Goal: Transaction & Acquisition: Purchase product/service

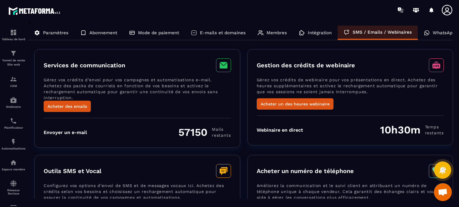
click at [244, 137] on div "Services de communication Gérez vos crédits d’envoi pour vos campagnes et autom…" at bounding box center [243, 98] width 418 height 99
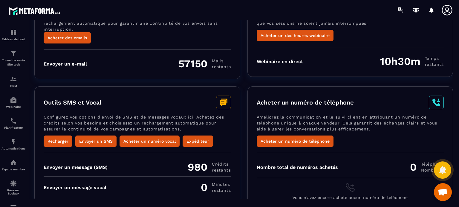
scroll to position [76, 0]
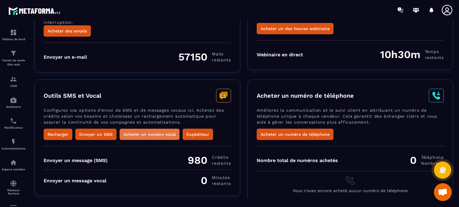
click at [141, 134] on button "Acheter un numéro vocal" at bounding box center [149, 134] width 60 height 11
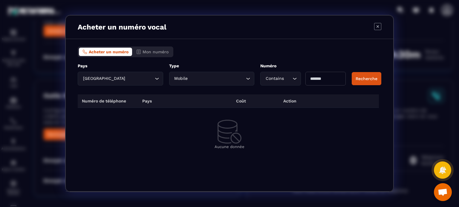
click at [143, 76] on input "Search for option" at bounding box center [139, 79] width 27 height 7
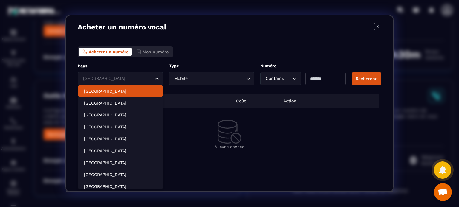
click at [121, 92] on p "[GEOGRAPHIC_DATA]" at bounding box center [120, 91] width 73 height 6
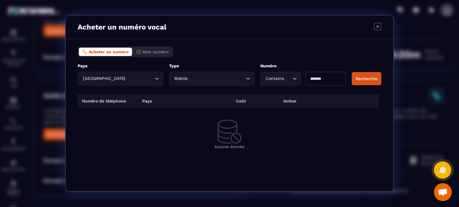
click at [126, 77] on input "Search for option" at bounding box center [139, 79] width 27 height 7
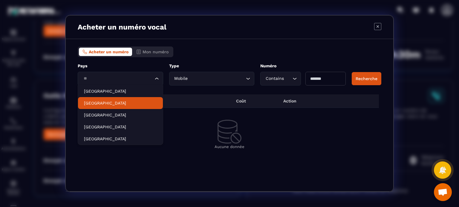
click at [111, 102] on p "[GEOGRAPHIC_DATA]" at bounding box center [120, 103] width 73 height 6
type input "**"
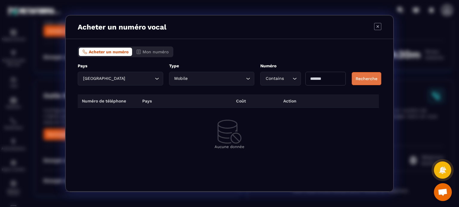
click at [363, 80] on button "Recherche" at bounding box center [366, 78] width 30 height 13
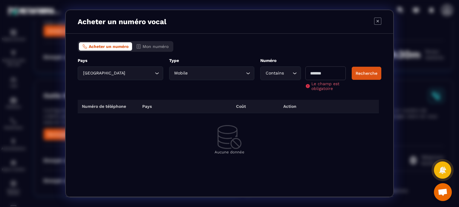
click at [334, 71] on input "Modal window" at bounding box center [325, 74] width 40 height 14
type input "****"
click at [368, 76] on button "Recherche" at bounding box center [366, 73] width 30 height 13
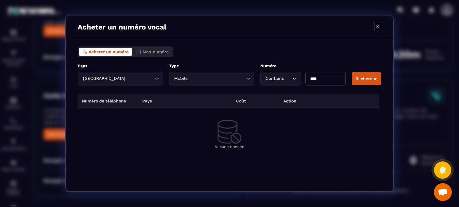
click at [136, 77] on input "Search for option" at bounding box center [139, 79] width 27 height 7
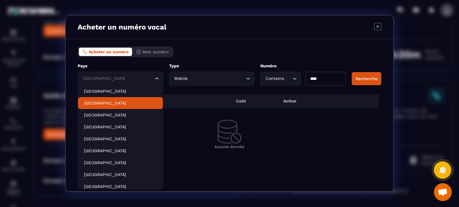
click at [111, 102] on p "[GEOGRAPHIC_DATA]" at bounding box center [120, 103] width 73 height 6
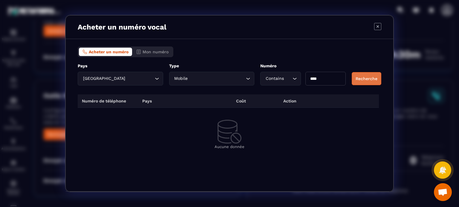
click at [367, 82] on button "Recherche" at bounding box center [366, 78] width 30 height 13
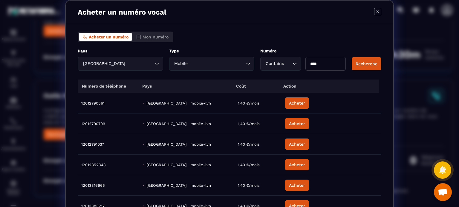
click at [151, 67] on div "United States Loading..." at bounding box center [120, 64] width 85 height 14
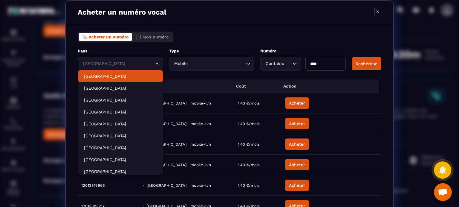
click at [123, 77] on p "[GEOGRAPHIC_DATA]" at bounding box center [120, 76] width 73 height 6
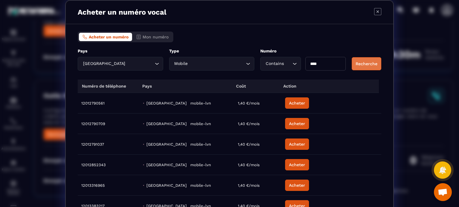
click at [355, 64] on button "Recherche" at bounding box center [366, 63] width 30 height 13
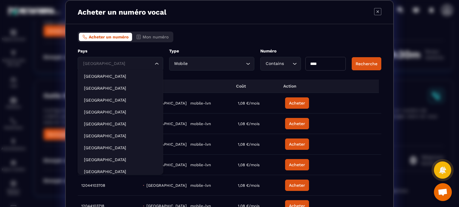
click at [140, 62] on input "Search for option" at bounding box center [118, 64] width 72 height 7
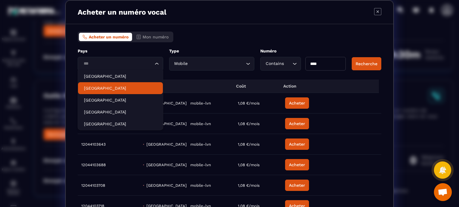
click at [129, 84] on li "[GEOGRAPHIC_DATA]" at bounding box center [120, 88] width 85 height 12
type input "***"
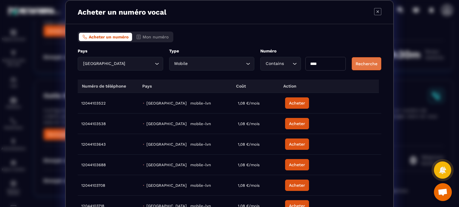
click at [365, 64] on button "Recherche" at bounding box center [366, 63] width 30 height 13
click at [374, 12] on icon "Modal window" at bounding box center [377, 11] width 7 height 7
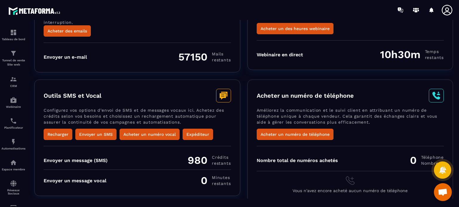
click at [365, 93] on div "Acheter un numéro de téléphone" at bounding box center [349, 96] width 187 height 14
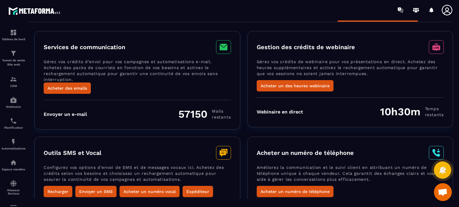
scroll to position [0, 0]
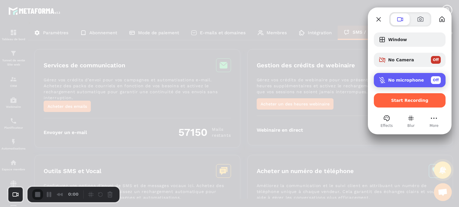
click at [394, 82] on span "No microphone" at bounding box center [406, 80] width 36 height 5
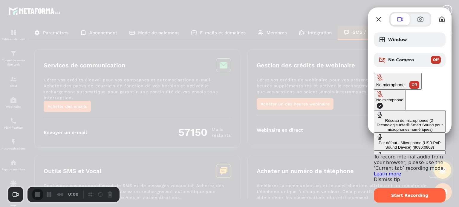
click at [376, 141] on div "Par défaut - Microphone (USB PnP Sound Device) (8086:0808)" at bounding box center [409, 145] width 67 height 9
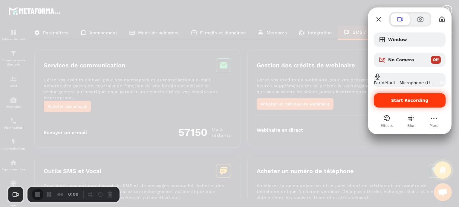
click at [414, 98] on span "Start Recording" at bounding box center [409, 100] width 37 height 5
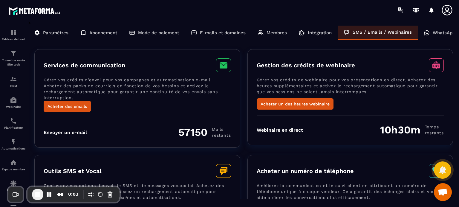
click at [163, 127] on div "Envoyer un e-mail 57150 Mails restants" at bounding box center [137, 132] width 187 height 13
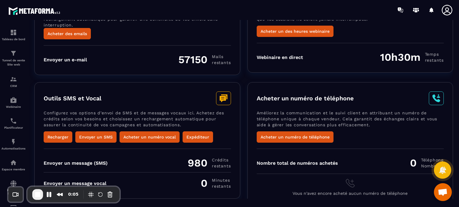
scroll to position [76, 0]
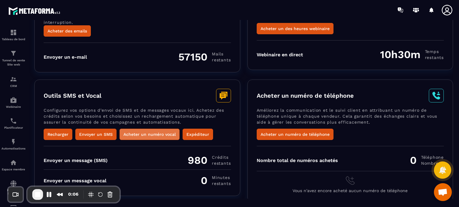
click at [162, 136] on button "Acheter un numéro vocal" at bounding box center [149, 134] width 60 height 11
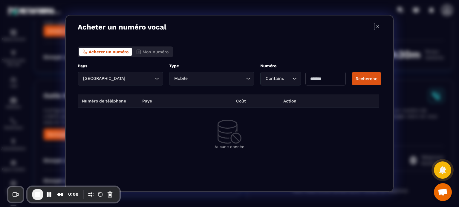
click at [144, 82] on div "France Loading..." at bounding box center [120, 79] width 85 height 14
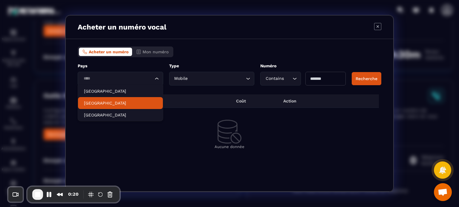
click at [120, 105] on p "[GEOGRAPHIC_DATA]" at bounding box center [120, 103] width 73 height 6
type input "****"
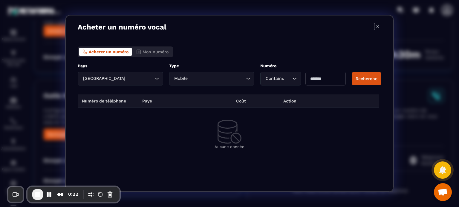
click at [325, 80] on input "Modal window" at bounding box center [325, 79] width 40 height 14
type input "****"
click at [356, 81] on button "Recherche" at bounding box center [366, 78] width 30 height 13
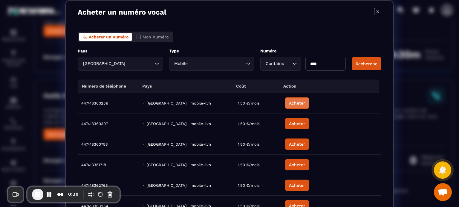
click at [291, 104] on button "Acheter" at bounding box center [297, 103] width 24 height 11
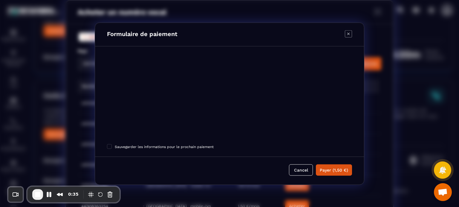
click at [350, 33] on icon "Modal window" at bounding box center [348, 33] width 7 height 7
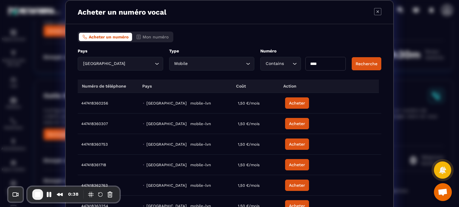
click at [376, 14] on icon "Modal window" at bounding box center [377, 11] width 7 height 7
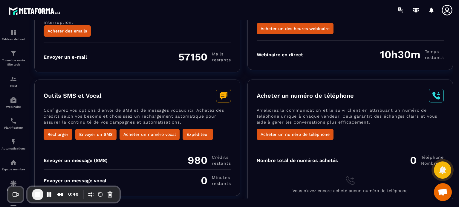
click at [373, 90] on div "Acheter un numéro de téléphone" at bounding box center [349, 96] width 187 height 14
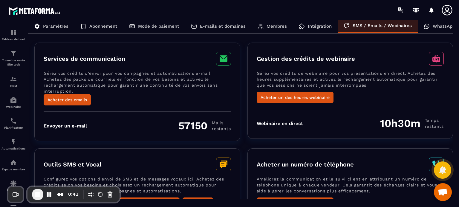
scroll to position [0, 0]
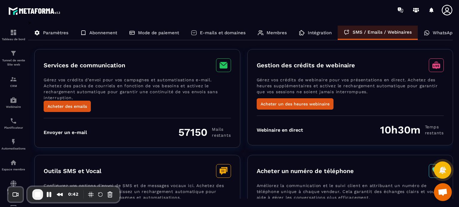
click at [433, 33] on p "WhatsApp" at bounding box center [443, 32] width 22 height 5
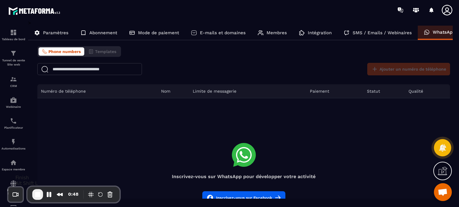
click at [35, 196] on span "End Recording" at bounding box center [37, 194] width 7 height 7
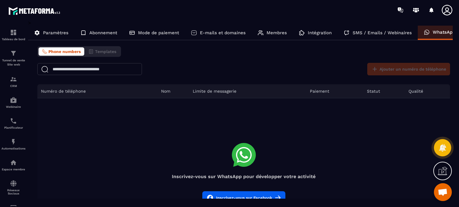
click at [394, 30] on div "SMS / Emails / Webinaires" at bounding box center [377, 33] width 80 height 14
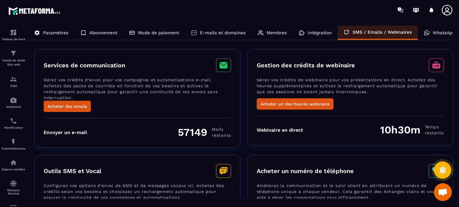
click at [252, 95] on div "Gestion des crédits de webinaire Gérez vos crédits de webinaire pour vos présen…" at bounding box center [350, 97] width 206 height 96
